Goal: Task Accomplishment & Management: Manage account settings

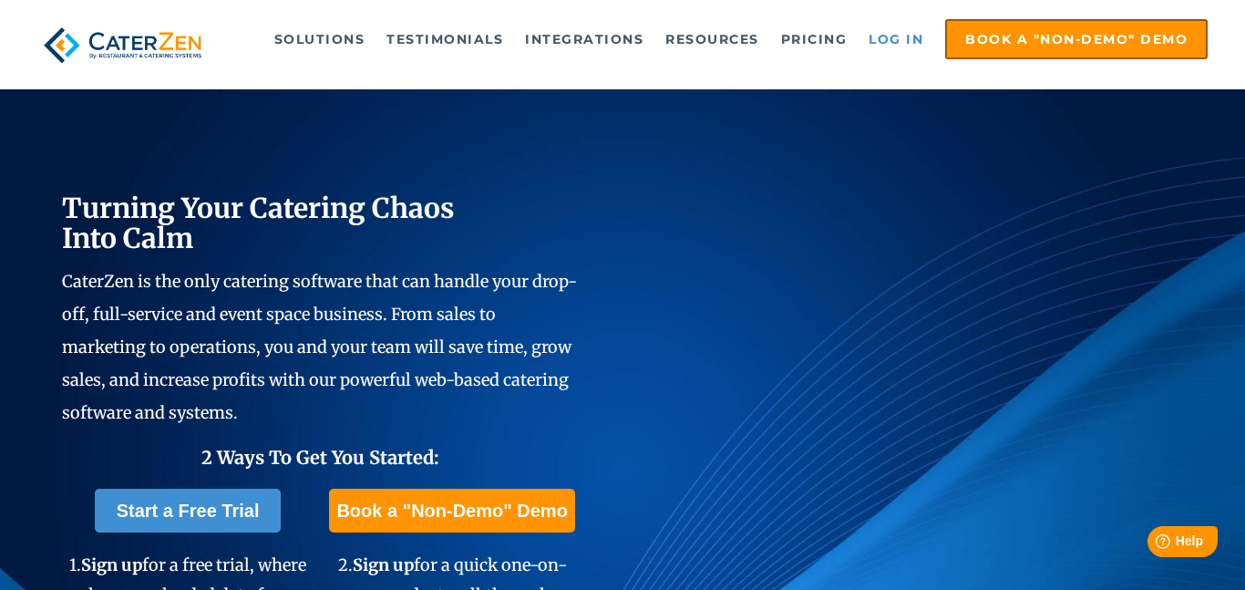
click at [894, 41] on link "Log in" at bounding box center [896, 39] width 73 height 36
click at [892, 39] on link "Log in" at bounding box center [896, 39] width 73 height 36
click at [870, 39] on link "Log in" at bounding box center [896, 39] width 73 height 36
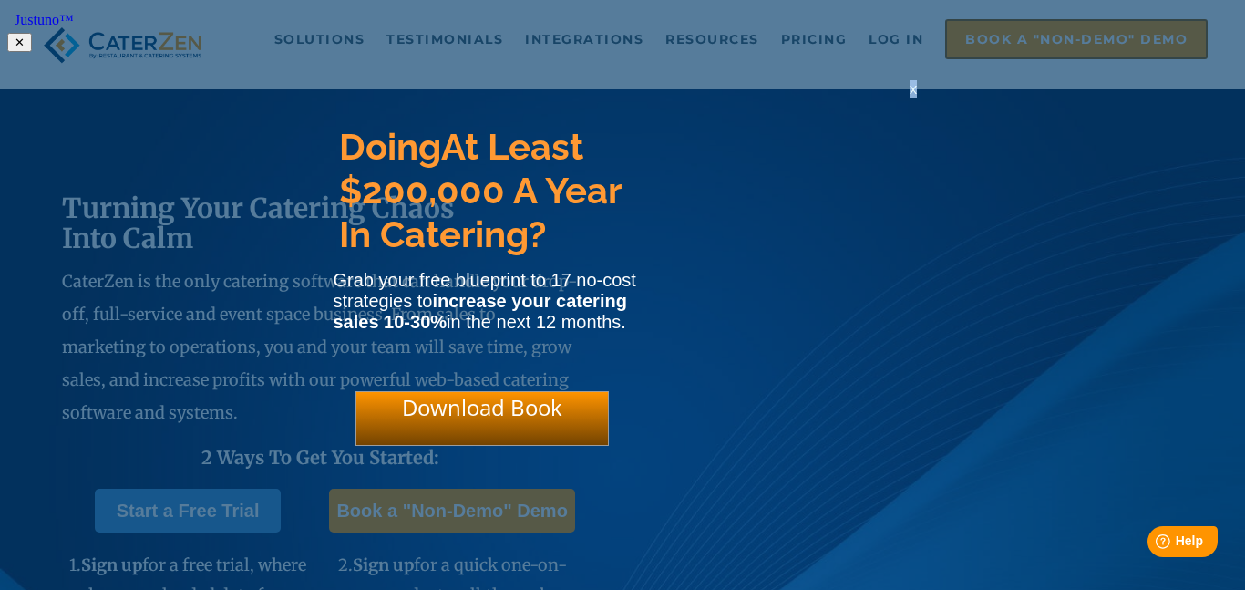
click at [912, 95] on span "x" at bounding box center [913, 88] width 7 height 17
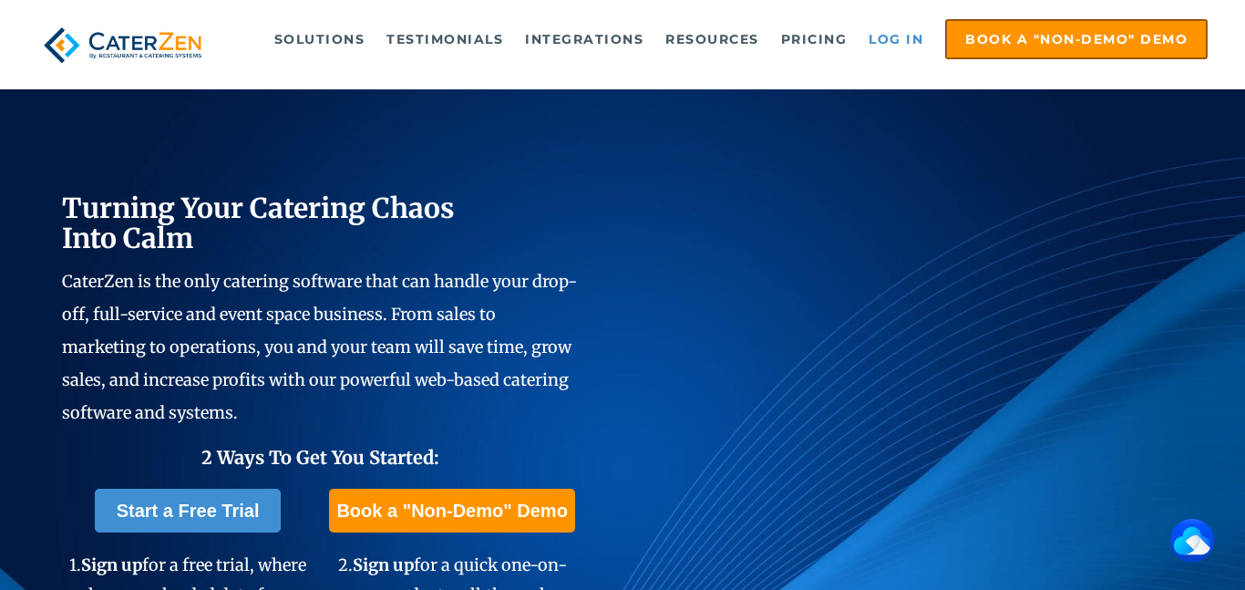
click at [887, 35] on link "Log in" at bounding box center [896, 39] width 73 height 36
click at [892, 39] on link "Log in" at bounding box center [896, 39] width 73 height 36
click at [894, 36] on link "Log in" at bounding box center [896, 39] width 73 height 36
